Goal: Task Accomplishment & Management: Manage account settings

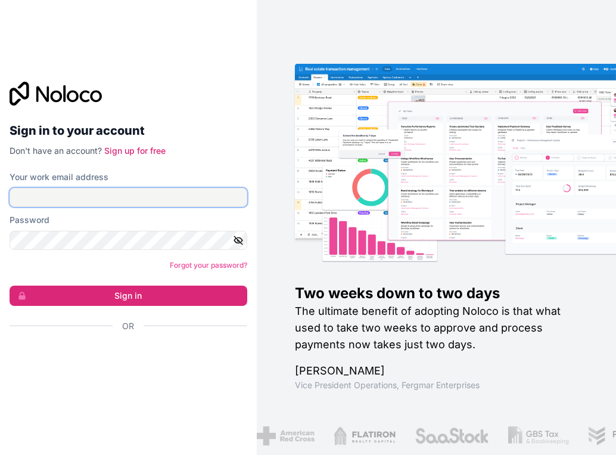
click at [102, 199] on input "Your work email address" at bounding box center [129, 197] width 238 height 19
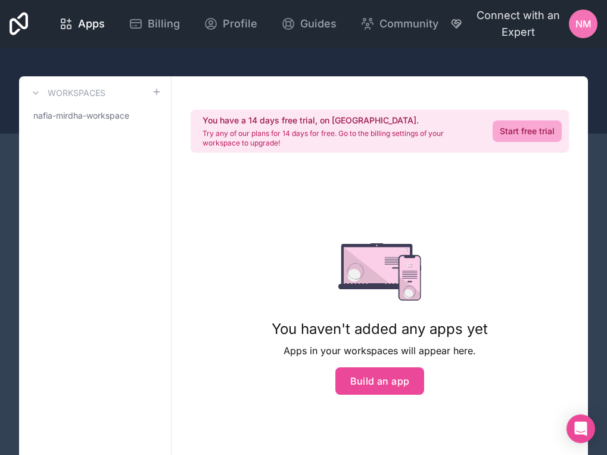
click at [526, 25] on span "Connect with an Expert" at bounding box center [518, 23] width 101 height 33
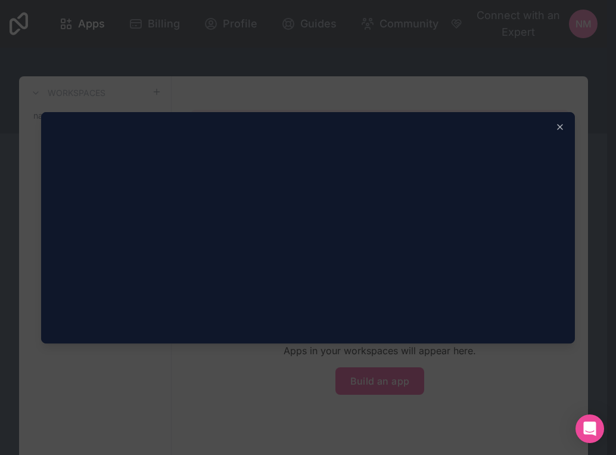
click at [503, 65] on div at bounding box center [308, 227] width 616 height 455
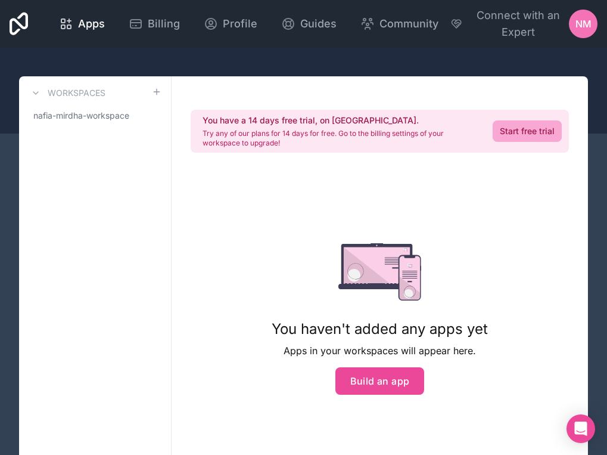
click at [412, 55] on div at bounding box center [303, 91] width 607 height 86
click at [142, 117] on link "nafia-mirdha-workspace" at bounding box center [95, 115] width 133 height 21
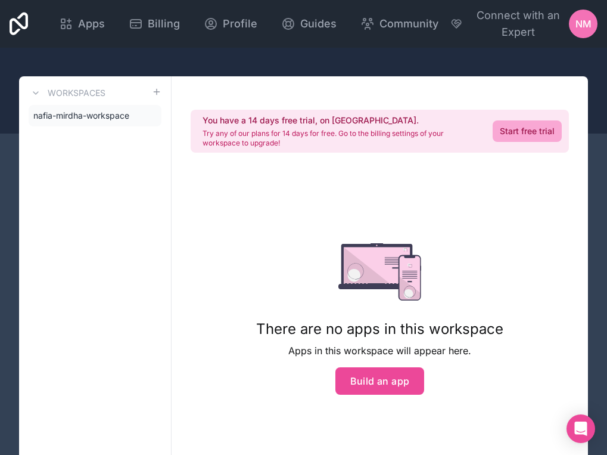
click at [20, 23] on icon at bounding box center [19, 24] width 18 height 24
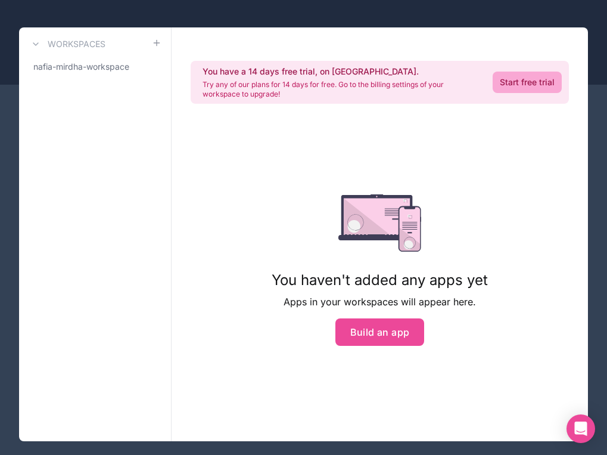
scroll to position [64, 0]
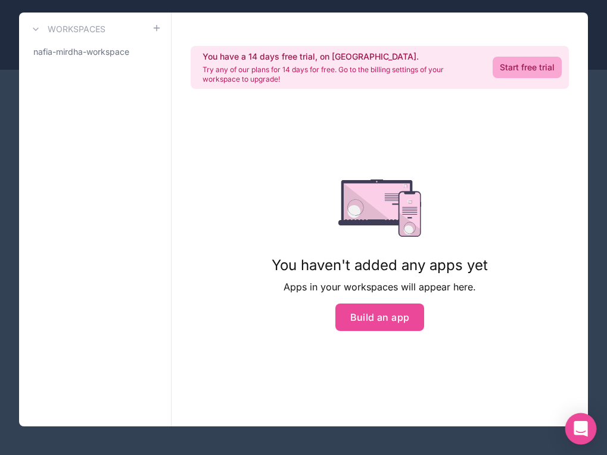
click at [583, 424] on icon "Open Intercom Messenger" at bounding box center [581, 428] width 14 height 15
click at [575, 59] on div "You have a 14 days free trial, on us. Try any of our plans for 14 days for free…" at bounding box center [380, 219] width 416 height 413
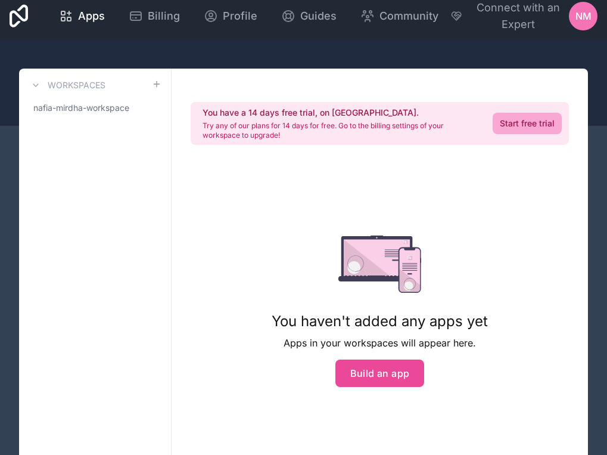
scroll to position [0, 0]
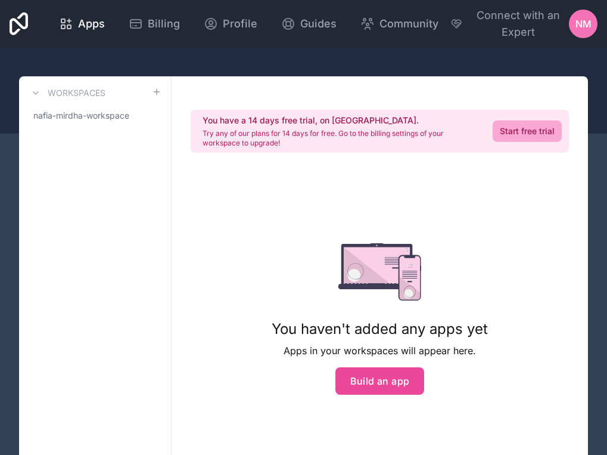
click at [447, 58] on div at bounding box center [303, 91] width 607 height 86
click at [412, 51] on div at bounding box center [303, 91] width 607 height 86
click at [74, 21] on div "Apps" at bounding box center [82, 23] width 46 height 17
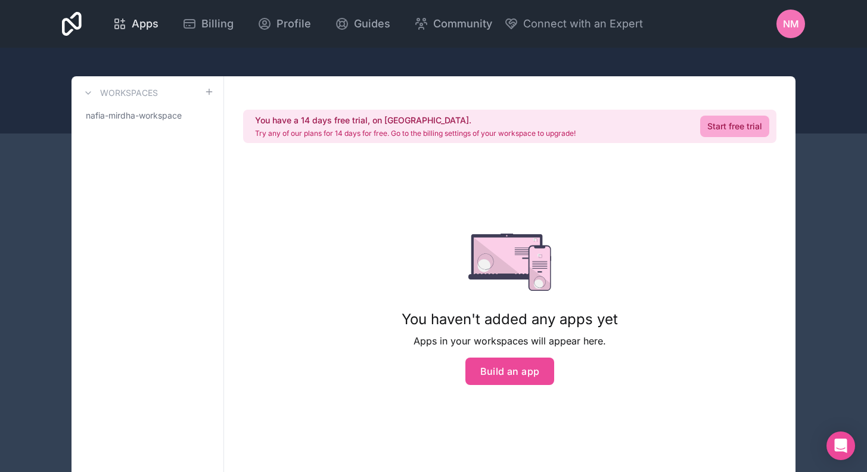
click at [119, 19] on icon at bounding box center [117, 21] width 4 height 4
click at [201, 21] on span "Billing" at bounding box center [217, 23] width 32 height 17
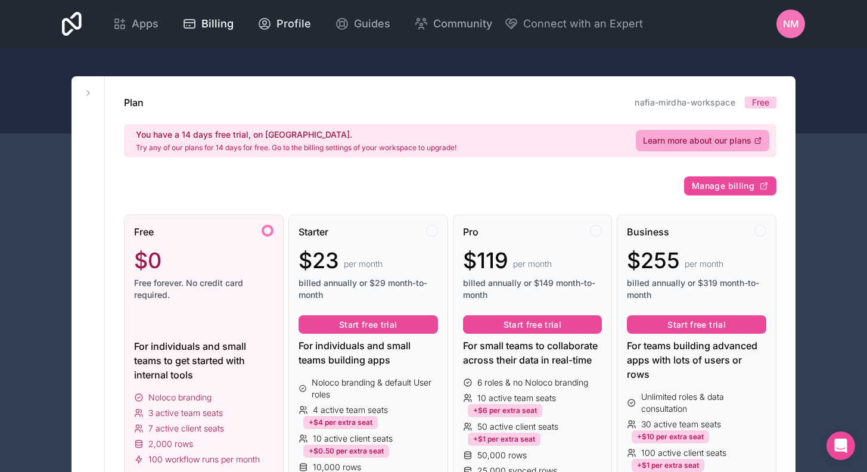
click at [272, 24] on div "Profile" at bounding box center [284, 23] width 54 height 17
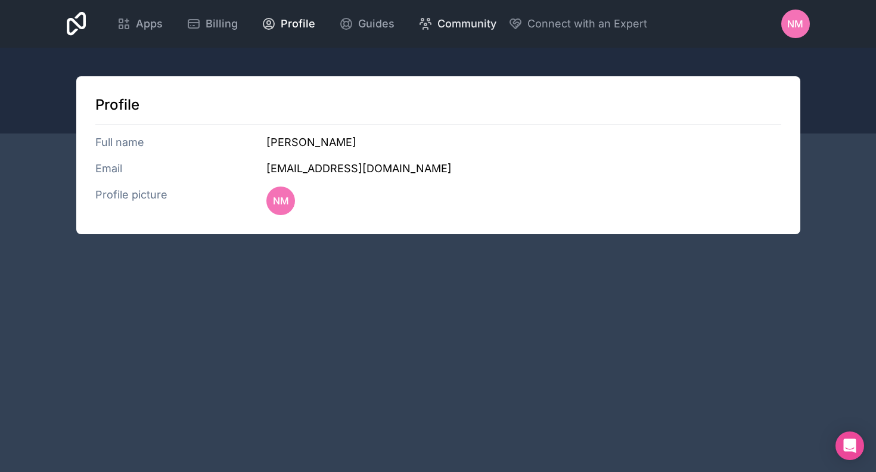
click at [470, 28] on span "Community" at bounding box center [466, 23] width 59 height 17
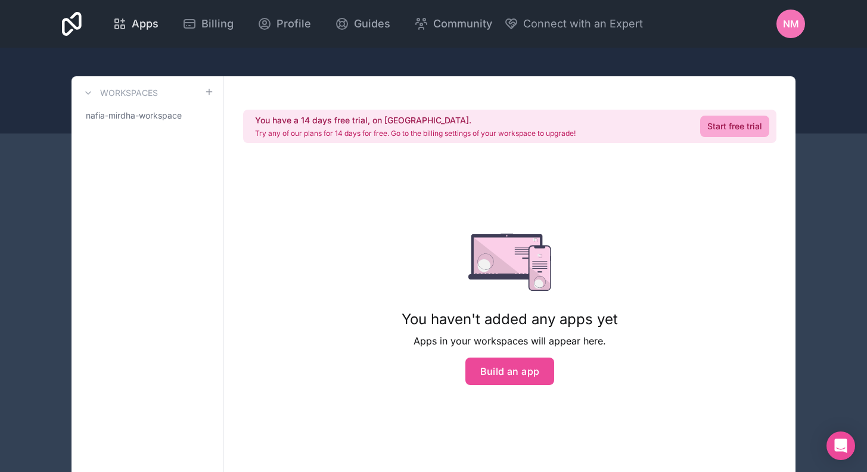
click at [123, 21] on icon at bounding box center [123, 21] width 0 height 4
click at [69, 10] on div at bounding box center [72, 24] width 20 height 29
click at [786, 24] on span "NM" at bounding box center [791, 24] width 16 height 14
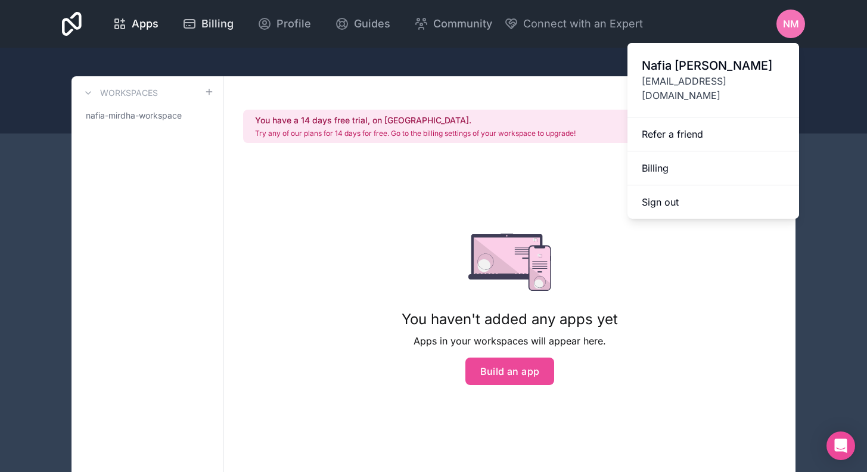
click at [197, 26] on div "Billing" at bounding box center [207, 23] width 51 height 17
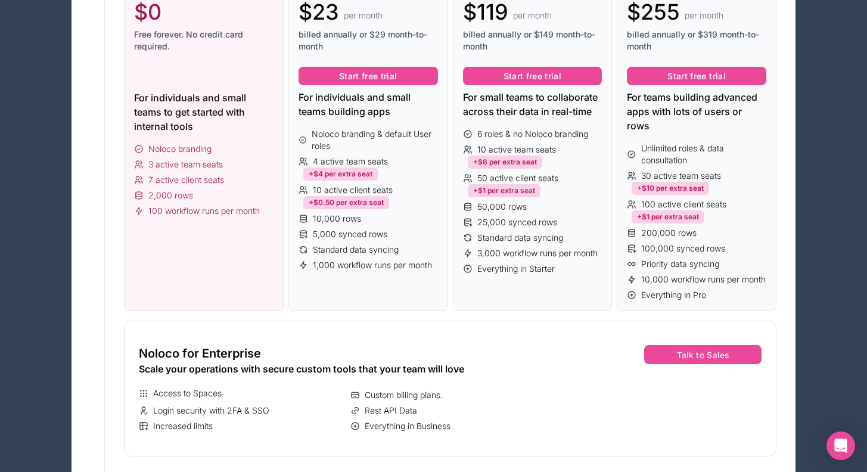
scroll to position [253, 0]
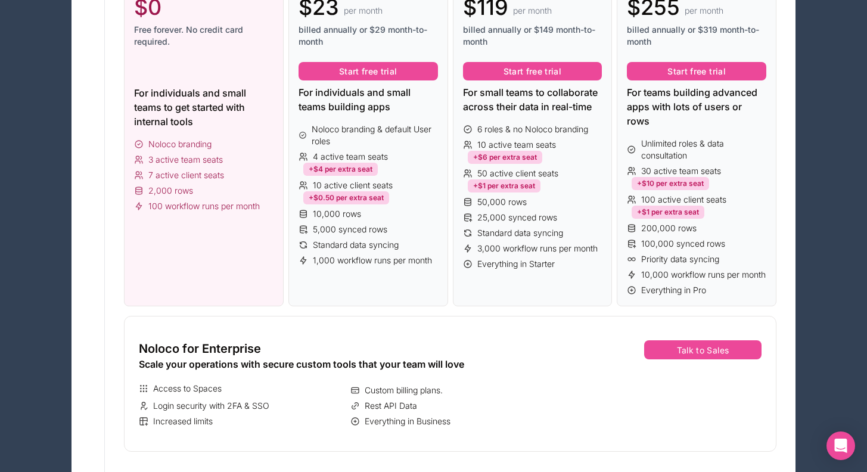
click at [229, 263] on div "Free $0 Free forever. No credit card required. For individuals and small teams …" at bounding box center [204, 134] width 160 height 346
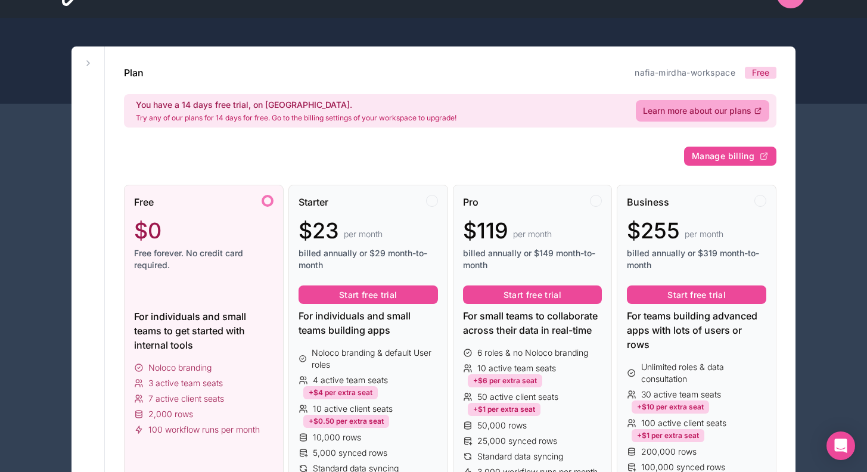
scroll to position [0, 0]
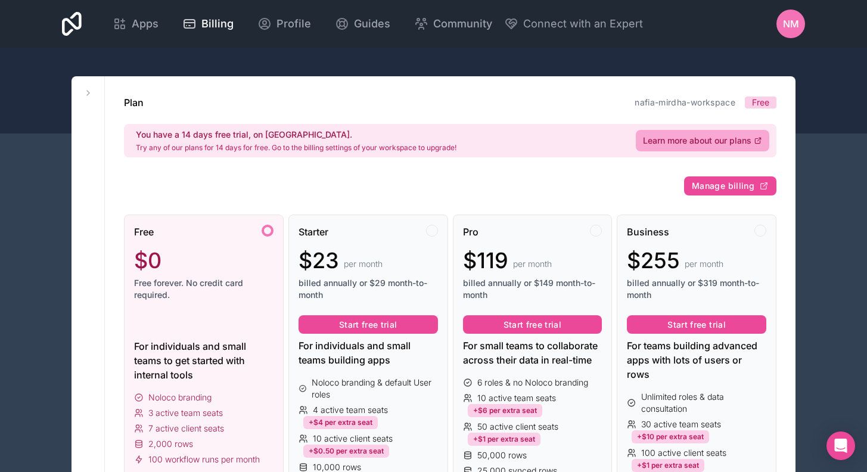
click at [69, 19] on icon at bounding box center [72, 24] width 20 height 24
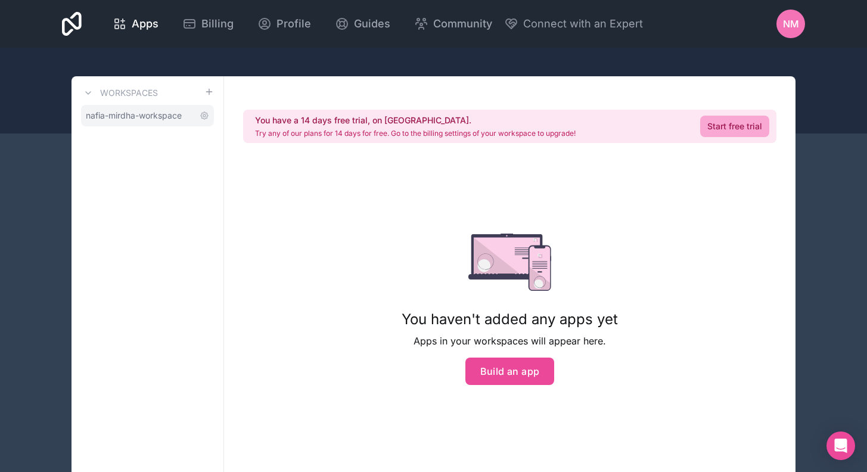
click at [123, 119] on span "nafia-mirdha-workspace" at bounding box center [134, 116] width 96 height 12
click at [191, 24] on icon at bounding box center [189, 24] width 14 height 14
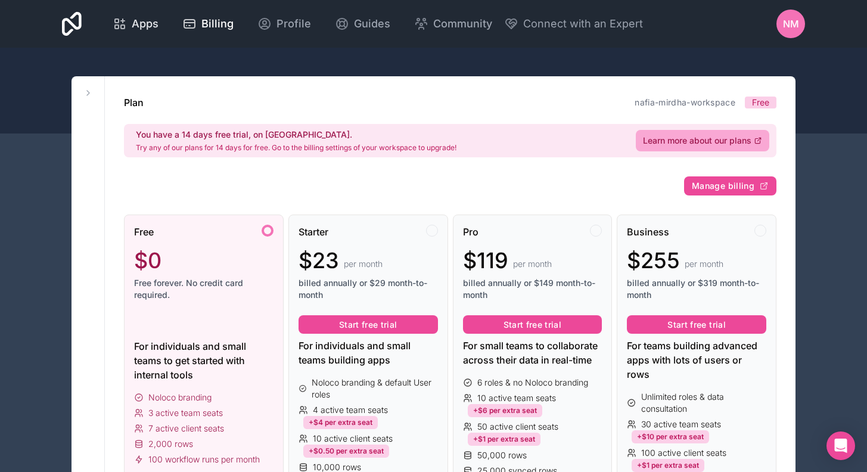
click at [157, 22] on span "Apps" at bounding box center [145, 23] width 27 height 17
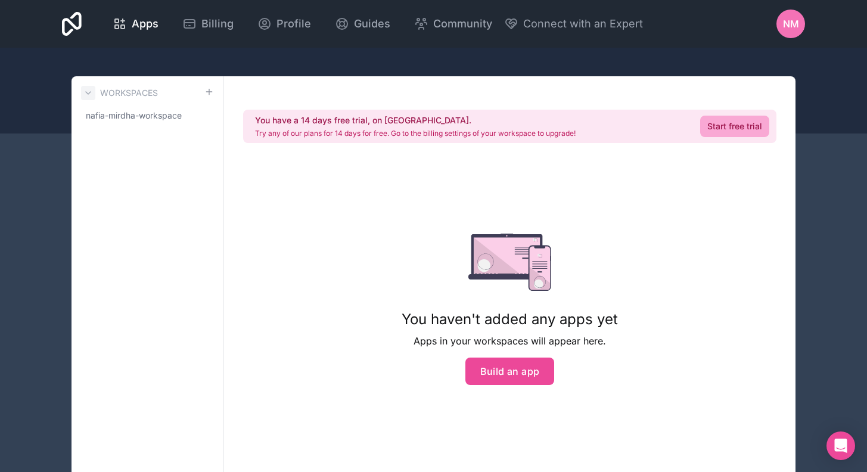
click at [88, 92] on icon at bounding box center [88, 93] width 10 height 10
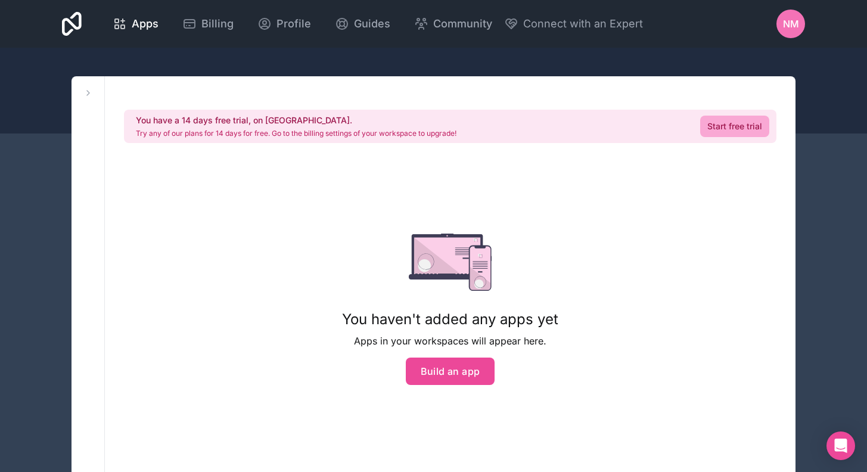
click at [789, 25] on span "NM" at bounding box center [791, 24] width 16 height 14
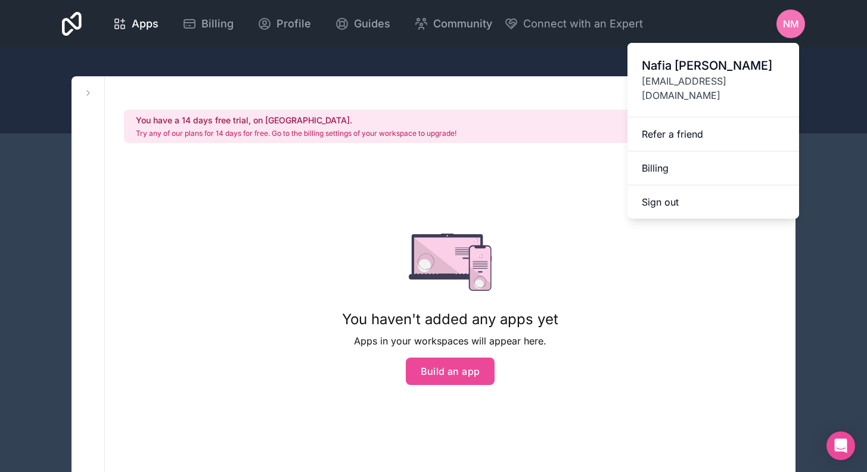
click at [670, 77] on span "[EMAIL_ADDRESS][DOMAIN_NAME]" at bounding box center [713, 88] width 143 height 29
